Goal: Transaction & Acquisition: Purchase product/service

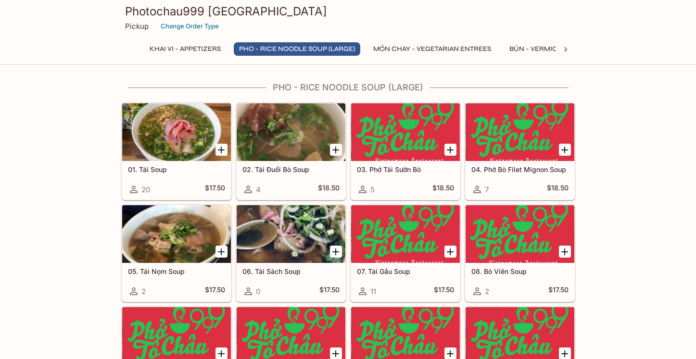
scroll to position [316, 0]
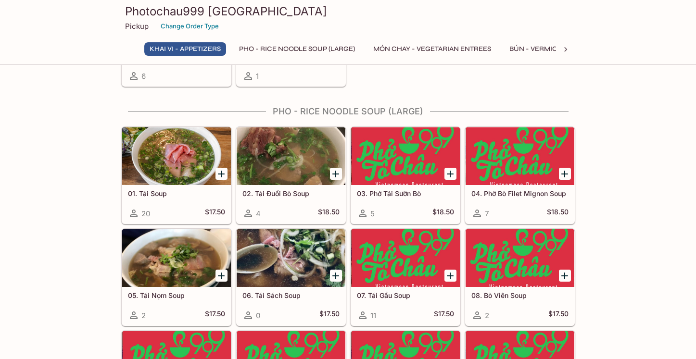
click at [288, 157] on div at bounding box center [291, 156] width 109 height 58
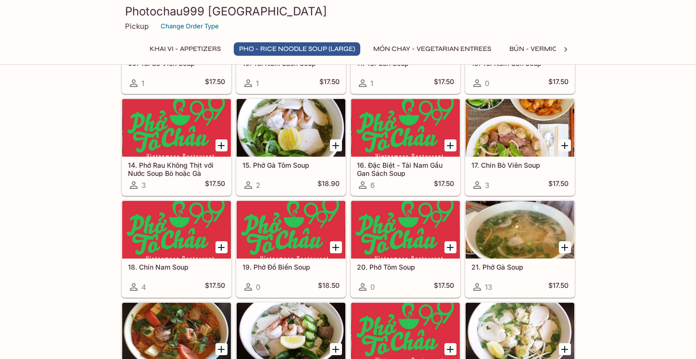
scroll to position [678, 0]
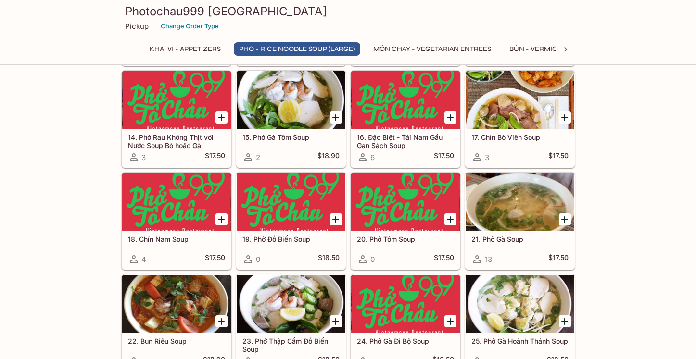
click at [157, 199] on div at bounding box center [176, 202] width 109 height 58
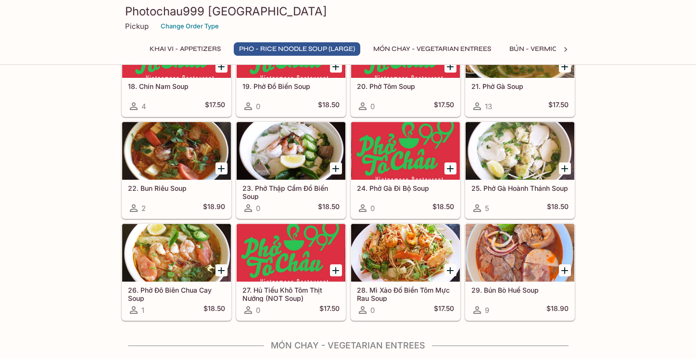
scroll to position [731, 0]
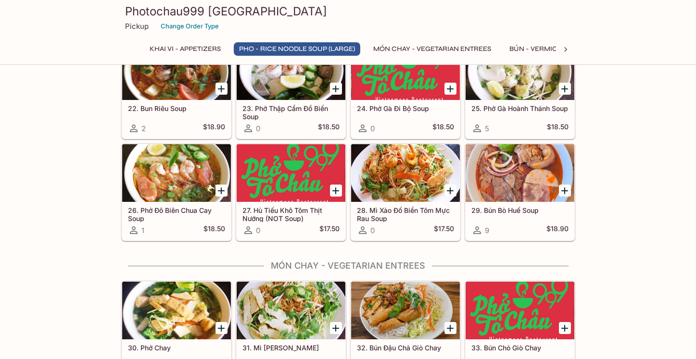
scroll to position [911, 0]
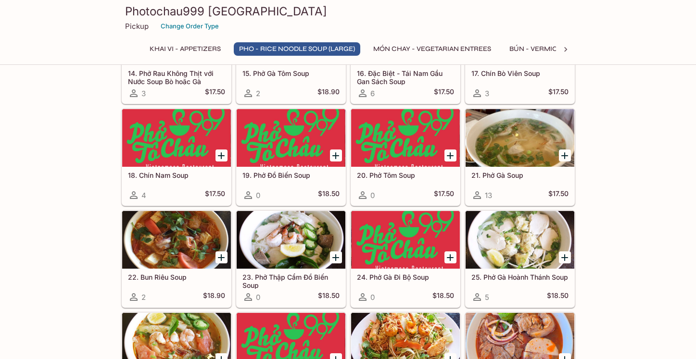
scroll to position [738, 0]
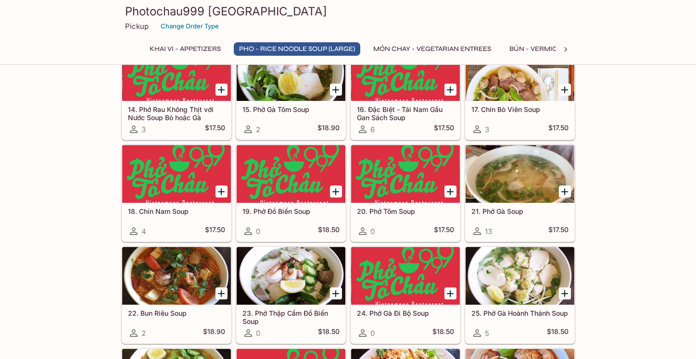
scroll to position [705, 0]
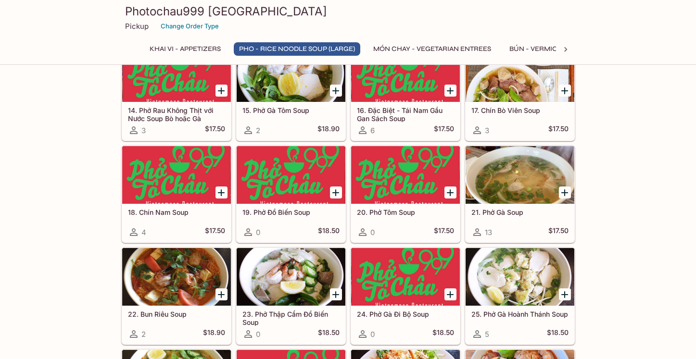
click at [498, 77] on div at bounding box center [520, 73] width 109 height 58
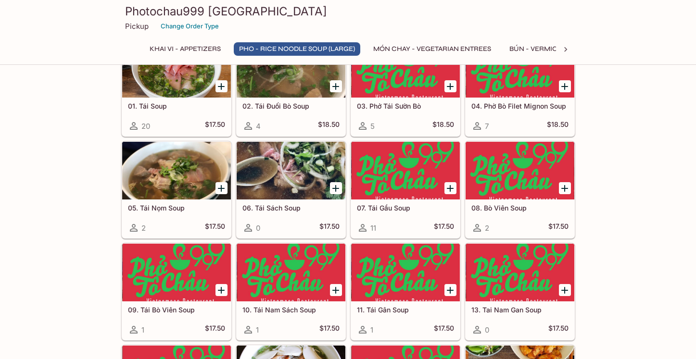
scroll to position [636, 0]
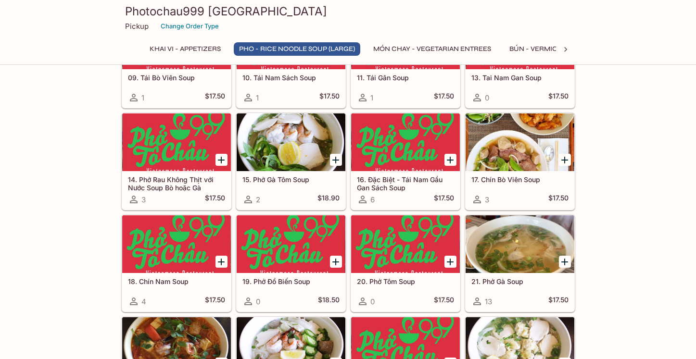
click at [222, 261] on icon "Add 18. Chín Nam Soup" at bounding box center [221, 262] width 12 height 12
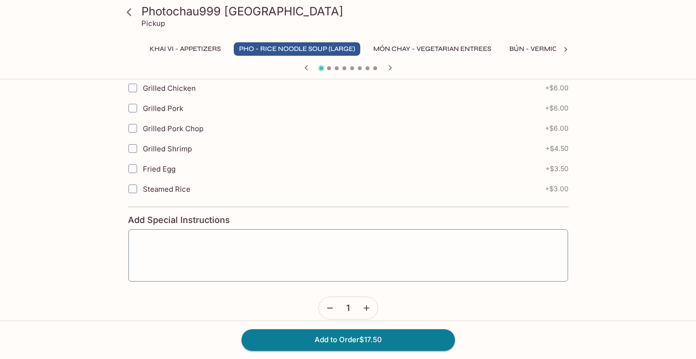
scroll to position [498, 0]
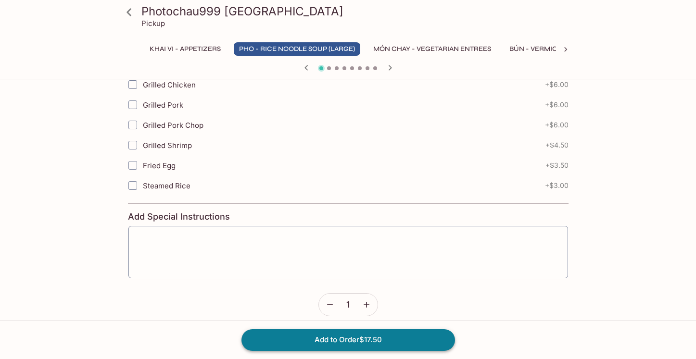
click at [337, 338] on button "Add to Order $17.50" at bounding box center [348, 339] width 214 height 21
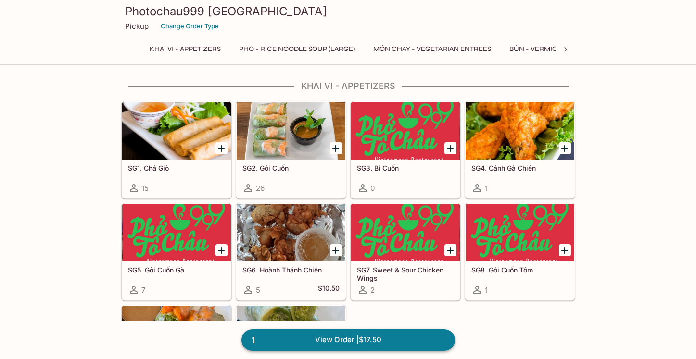
click at [343, 337] on link "1 View Order | $17.50" at bounding box center [348, 339] width 214 height 21
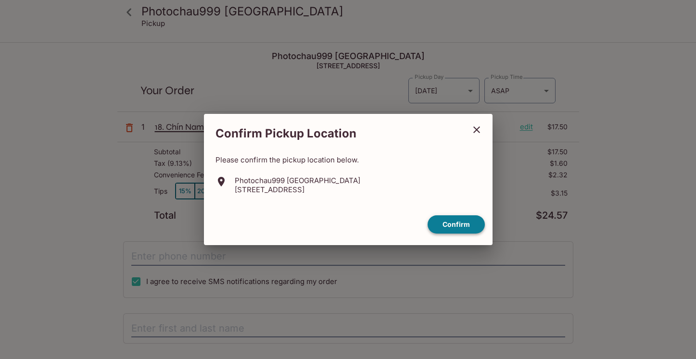
click at [456, 225] on button "Confirm" at bounding box center [456, 224] width 57 height 19
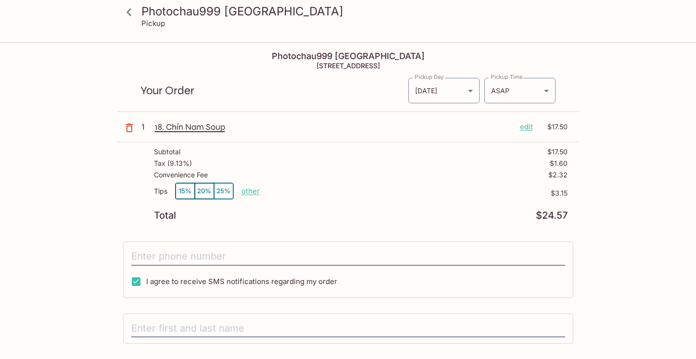
click at [172, 176] on p "Convenience Fee" at bounding box center [181, 175] width 54 height 8
click at [66, 214] on div "Photochau999 [GEOGRAPHIC_DATA] Pickup Photochau999 [GEOGRAPHIC_DATA][STREET_ADD…" at bounding box center [348, 245] width 616 height 405
click at [158, 191] on p "Tips" at bounding box center [160, 192] width 13 height 8
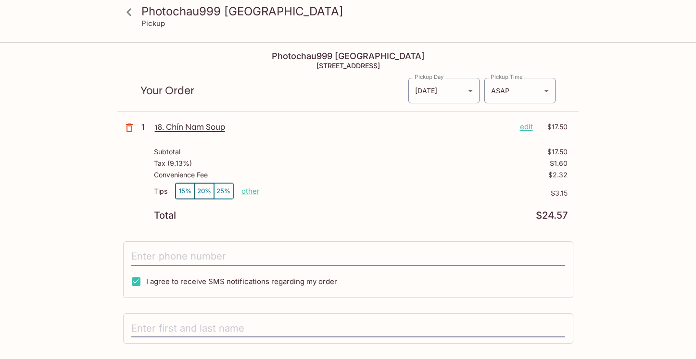
click at [251, 192] on p "other" at bounding box center [250, 191] width 18 height 9
type input "0.00"
click at [107, 216] on div "Photochau999 [GEOGRAPHIC_DATA] Pickup Photochau999 [GEOGRAPHIC_DATA][STREET_ADD…" at bounding box center [348, 245] width 616 height 405
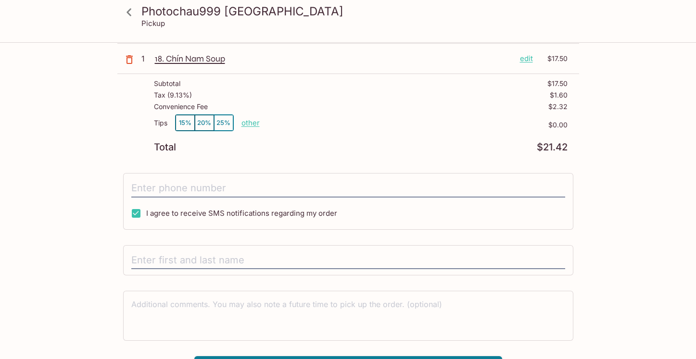
scroll to position [89, 0]
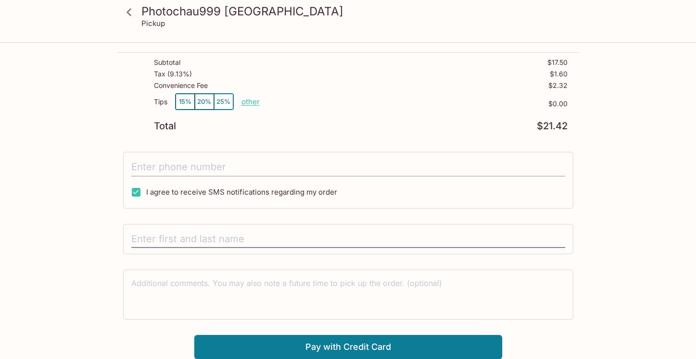
click at [227, 166] on input "tel" at bounding box center [348, 167] width 434 height 18
type input "[PHONE_NUMBER]"
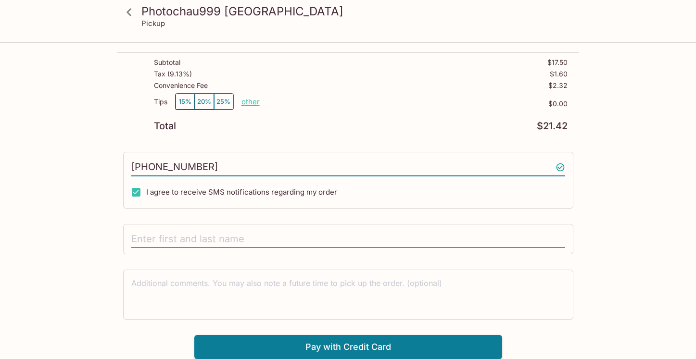
click at [32, 244] on div "Photochau999 [GEOGRAPHIC_DATA] Pickup Photochau999 [GEOGRAPHIC_DATA][STREET_ADD…" at bounding box center [348, 133] width 696 height 359
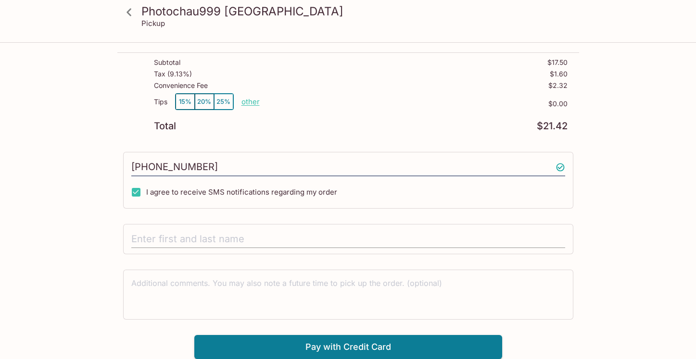
click at [190, 244] on input "text" at bounding box center [348, 239] width 434 height 18
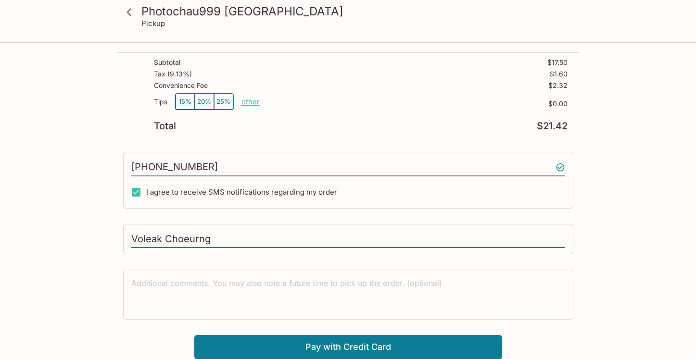
type input "Voleak Choeurng"
click at [63, 242] on div "Photochau999 [GEOGRAPHIC_DATA] Pickup Photochau999 [GEOGRAPHIC_DATA][STREET_ADD…" at bounding box center [348, 156] width 616 height 405
click at [348, 346] on button "Pay with Credit Card" at bounding box center [348, 347] width 308 height 24
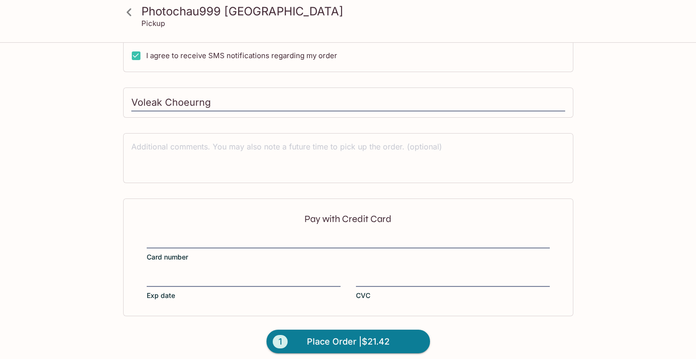
scroll to position [234, 0]
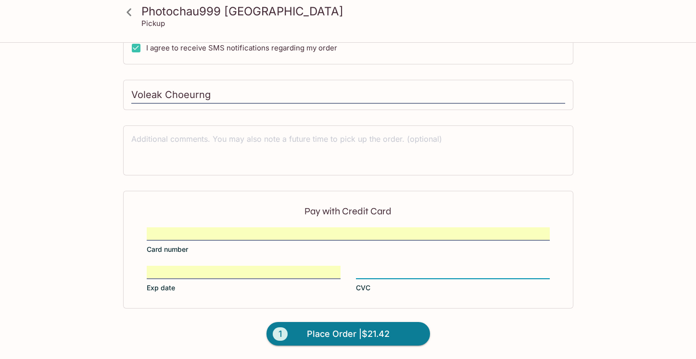
click at [50, 292] on div "Photochau999 [GEOGRAPHIC_DATA] Pickup Photochau999 [GEOGRAPHIC_DATA][STREET_ADD…" at bounding box center [348, 85] width 616 height 550
click at [330, 333] on span "Place Order | $21.42" at bounding box center [348, 334] width 83 height 15
